Goal: Information Seeking & Learning: Check status

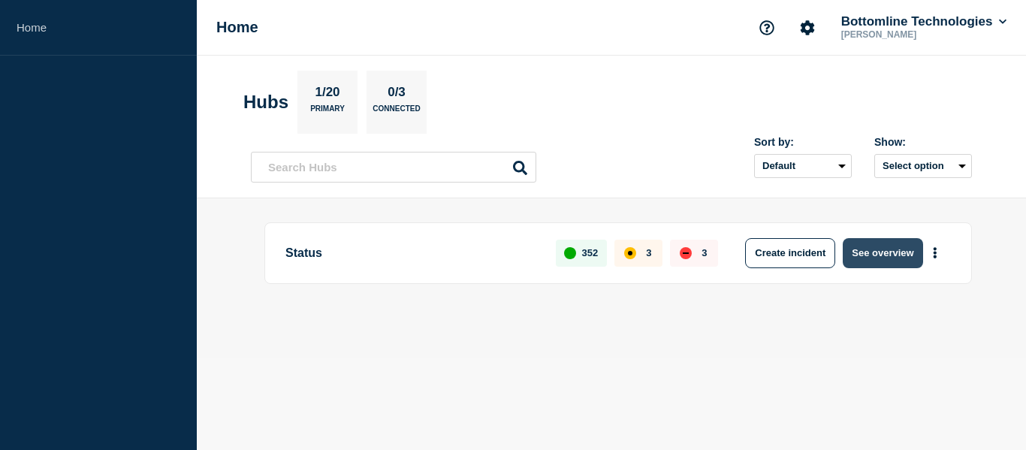
click at [868, 262] on button "See overview" at bounding box center [883, 253] width 80 height 30
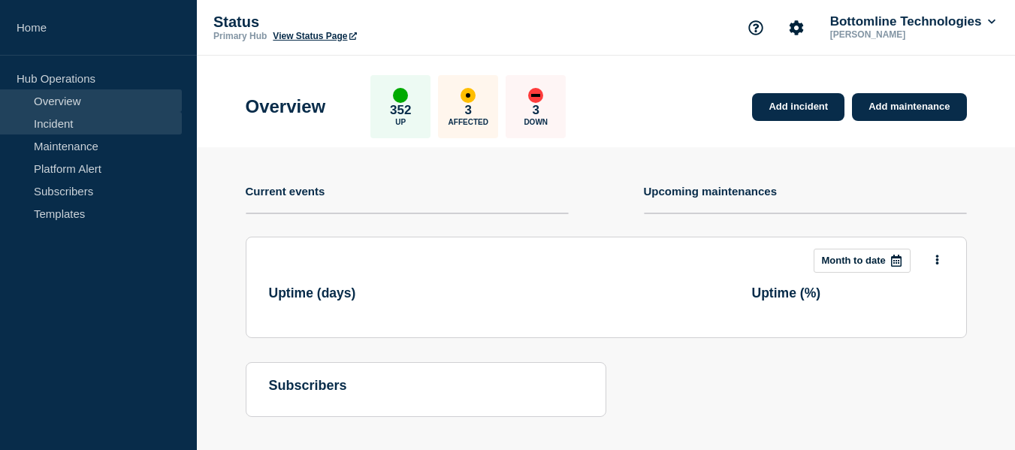
click at [98, 126] on link "Incident" at bounding box center [91, 123] width 182 height 23
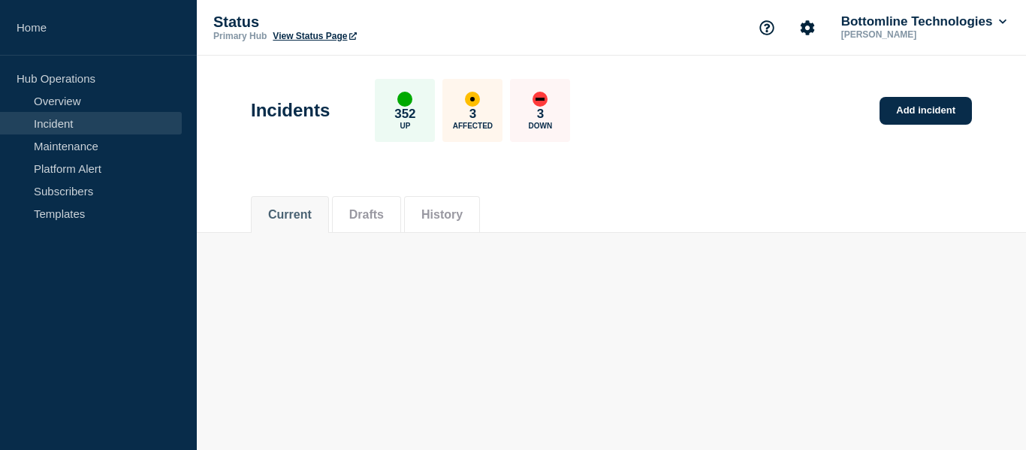
click at [397, 213] on li "Drafts" at bounding box center [366, 214] width 69 height 37
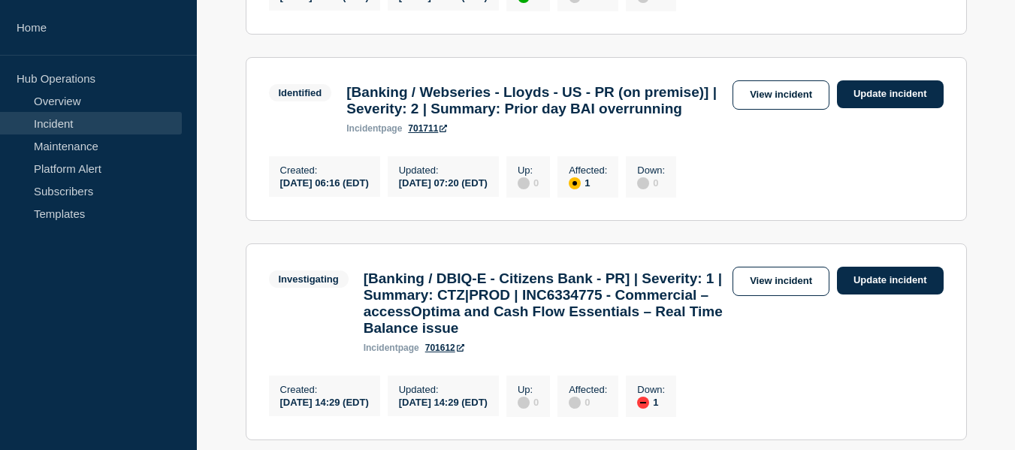
scroll to position [451, 0]
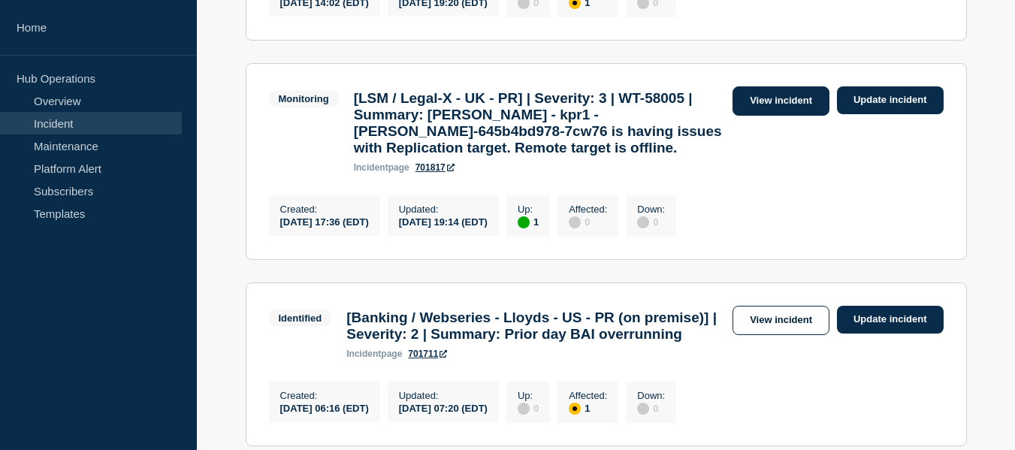
click at [787, 116] on link "View incident" at bounding box center [780, 100] width 97 height 29
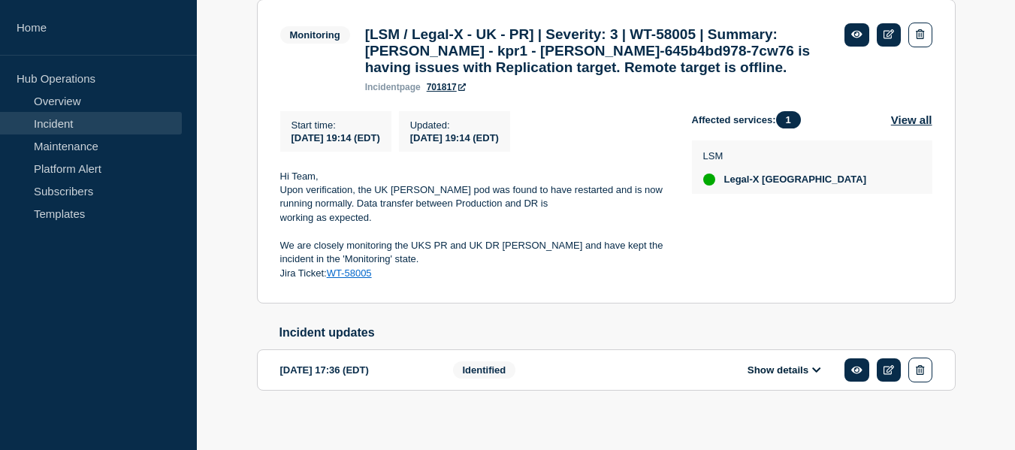
scroll to position [349, 0]
